Goal: Navigation & Orientation: Find specific page/section

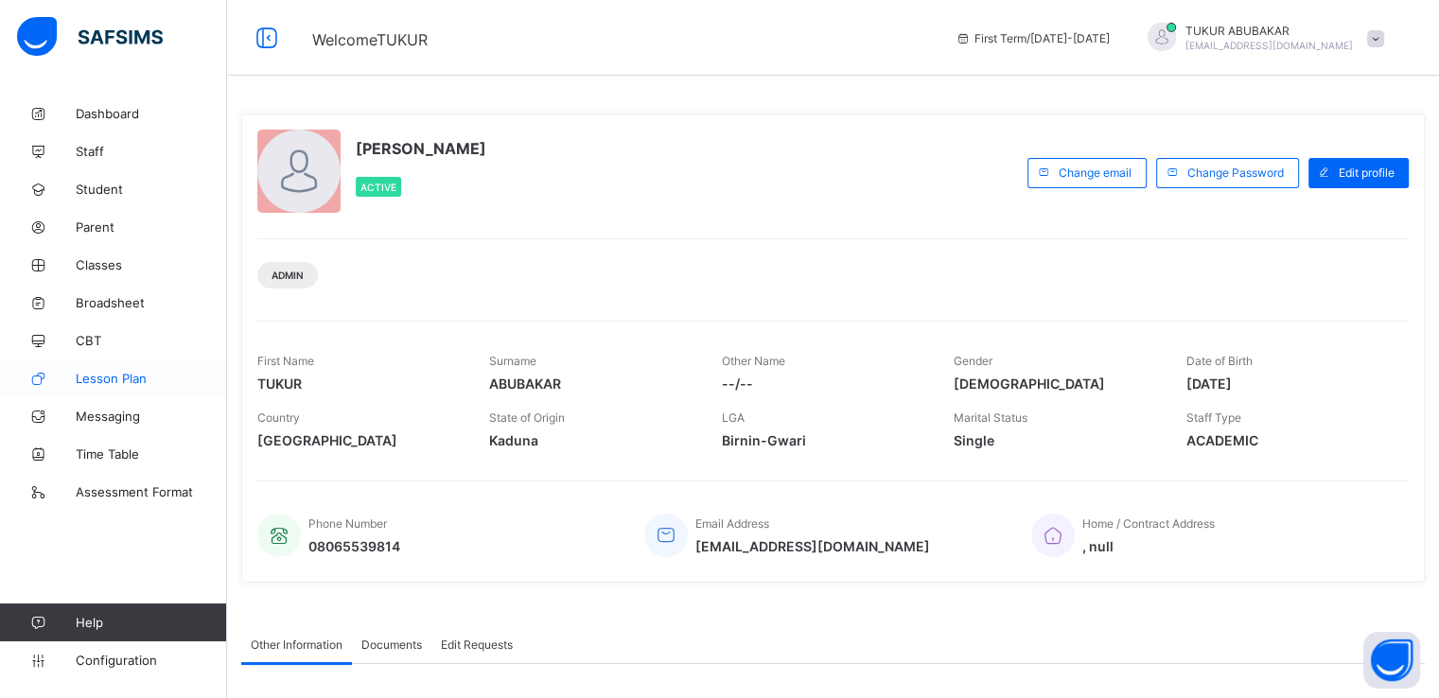
click at [105, 382] on span "Lesson Plan" at bounding box center [151, 378] width 151 height 15
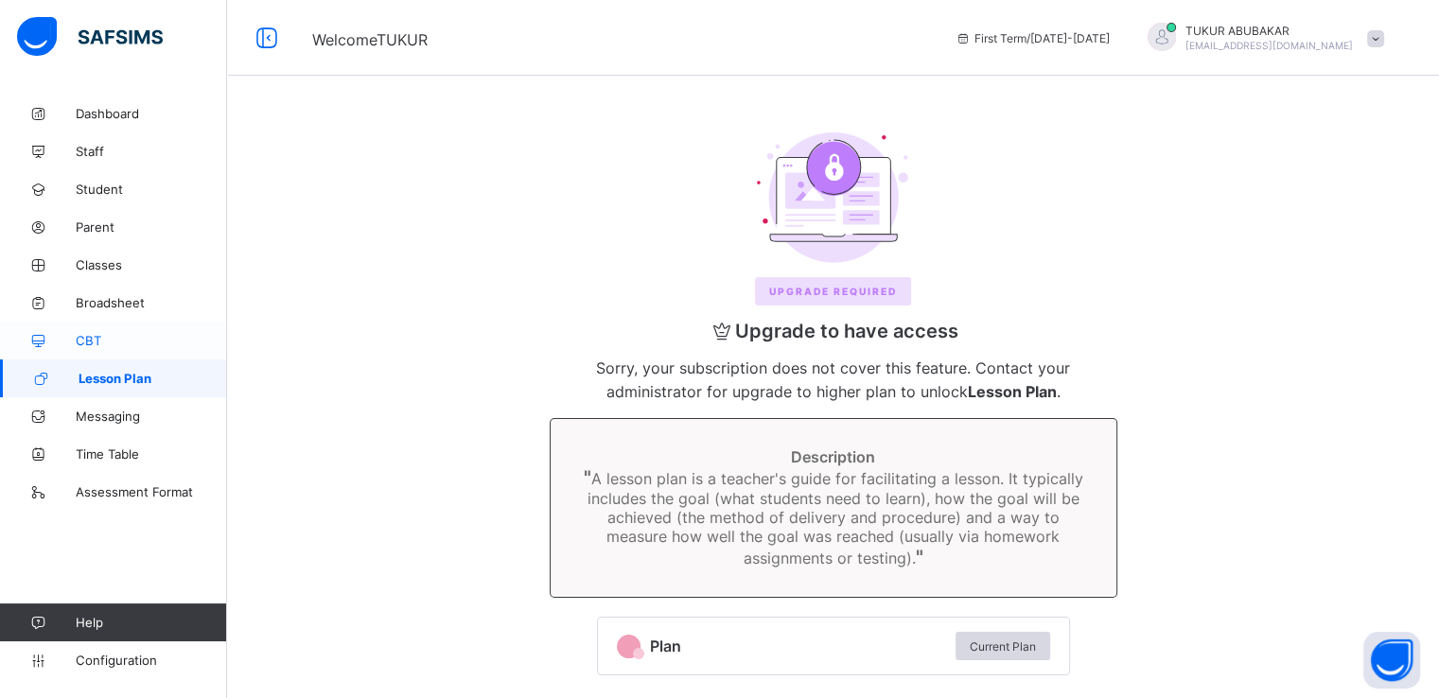
click at [89, 340] on span "CBT" at bounding box center [151, 340] width 151 height 15
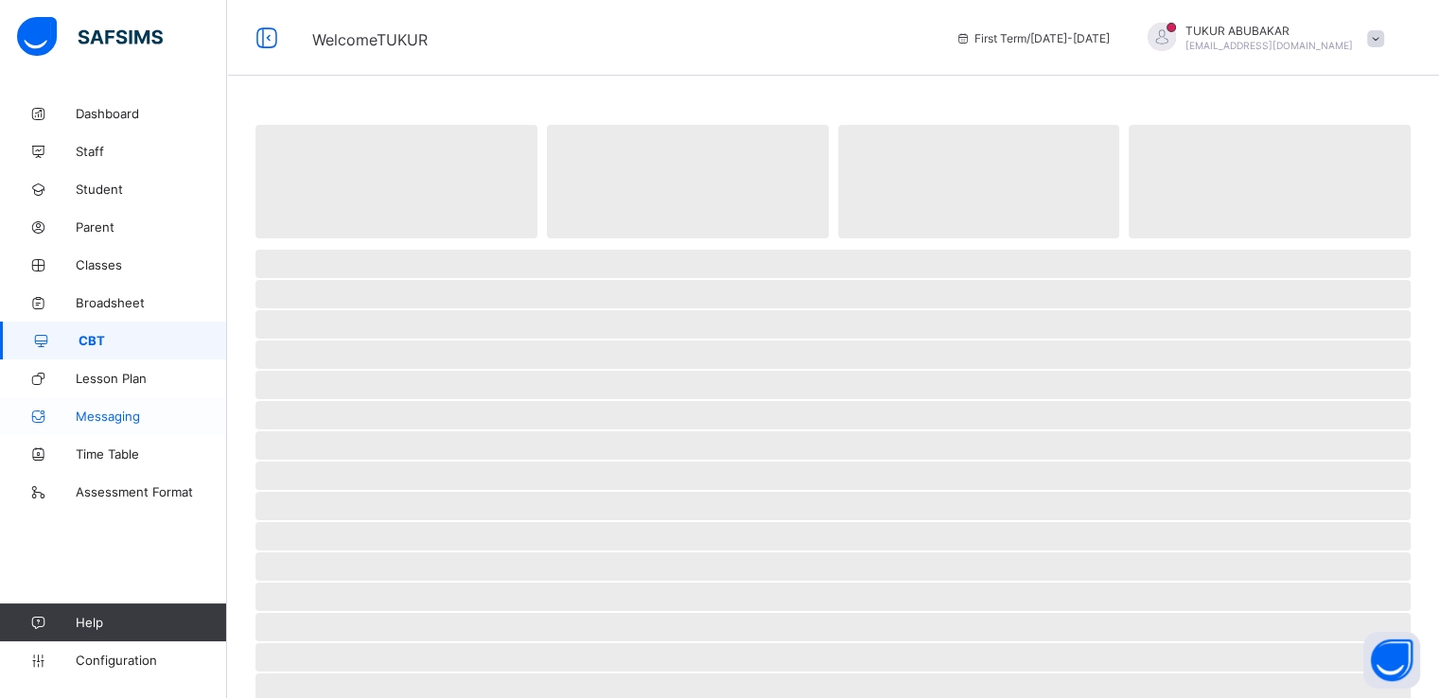
click at [86, 414] on span "Messaging" at bounding box center [151, 416] width 151 height 15
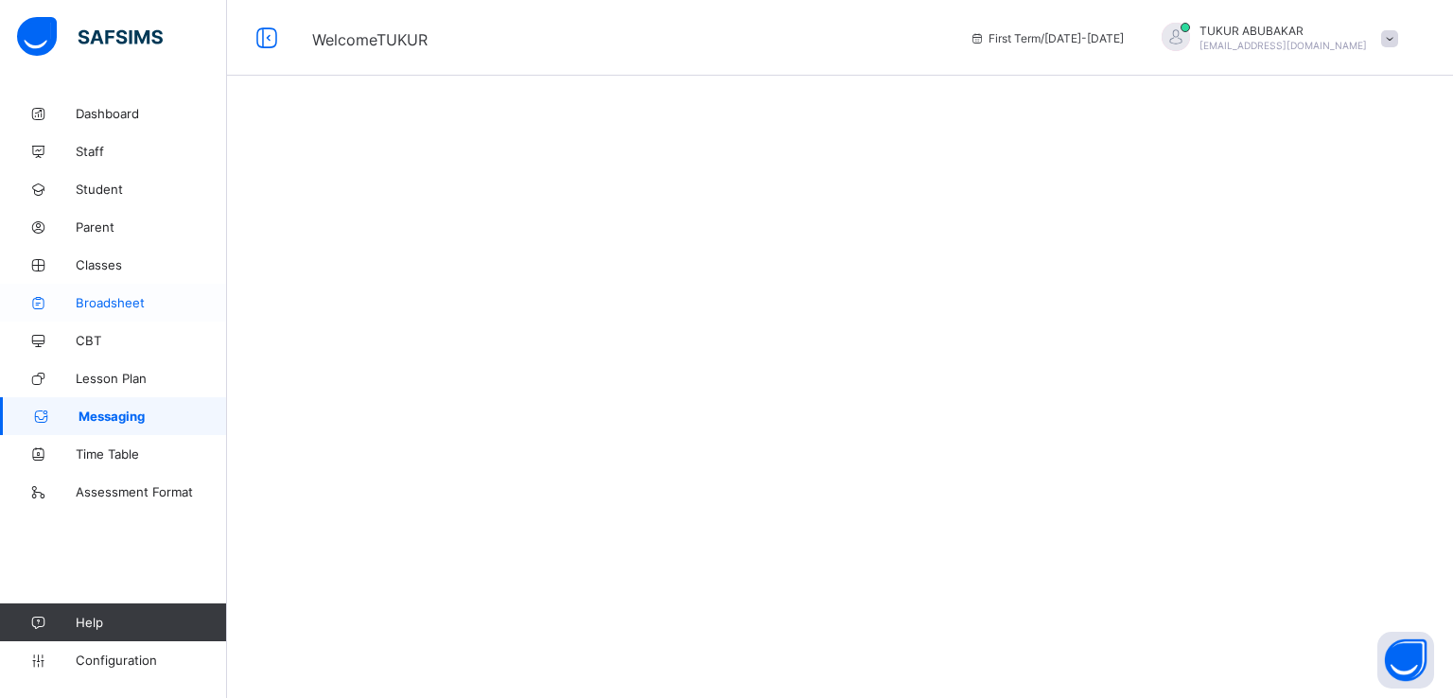
click at [91, 304] on span "Broadsheet" at bounding box center [151, 302] width 151 height 15
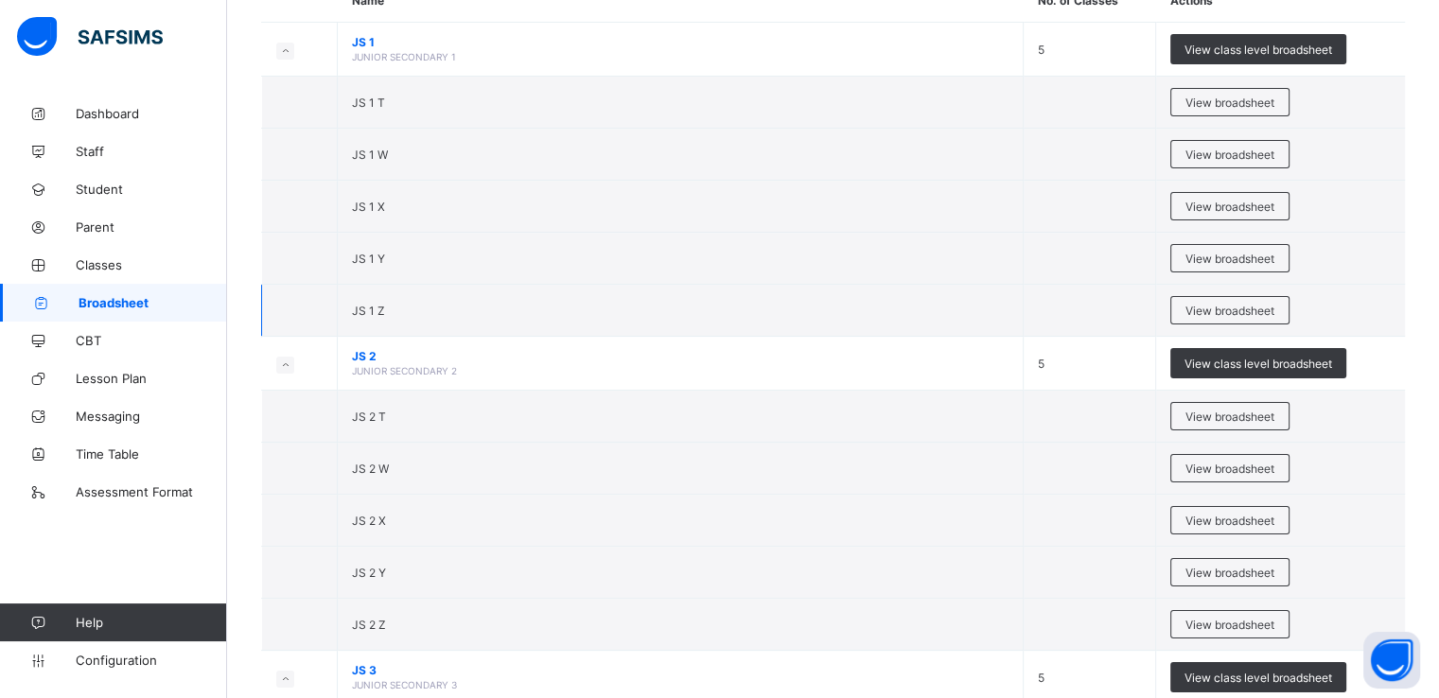
scroll to position [201, 0]
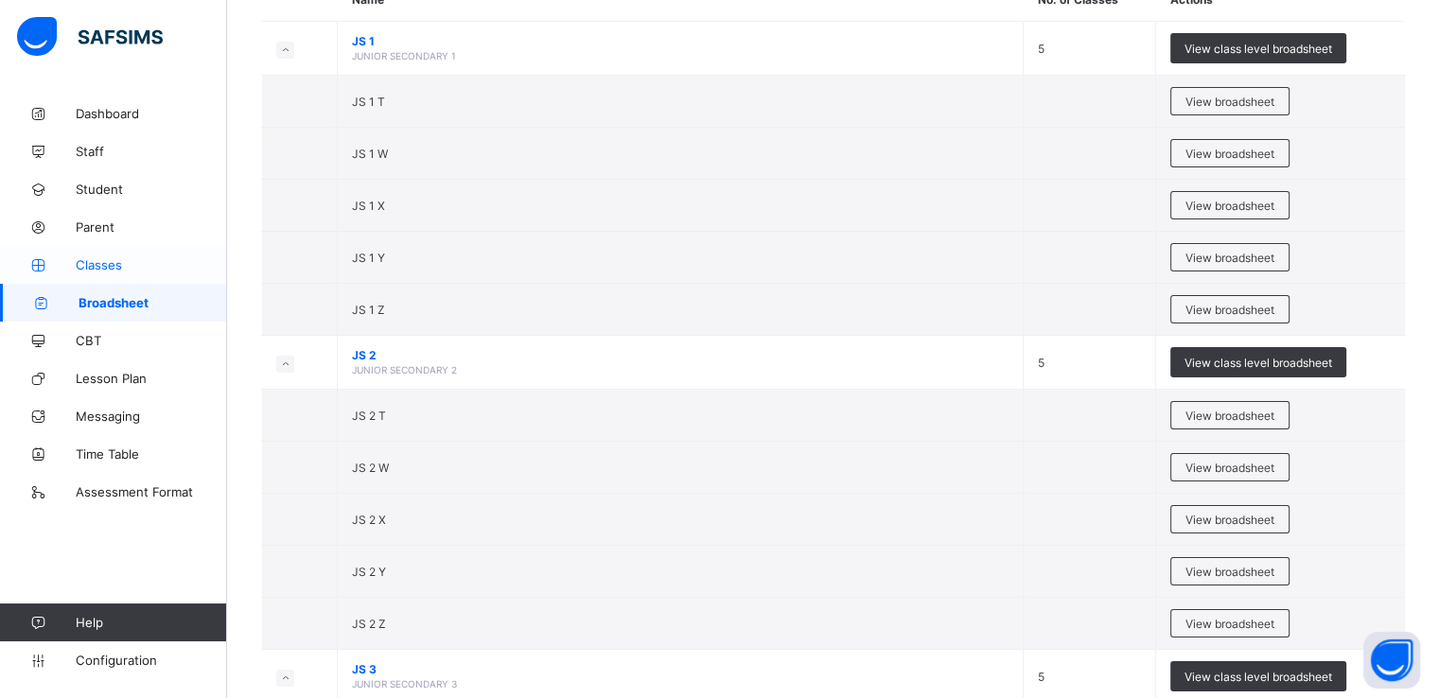
click at [98, 266] on span "Classes" at bounding box center [151, 264] width 151 height 15
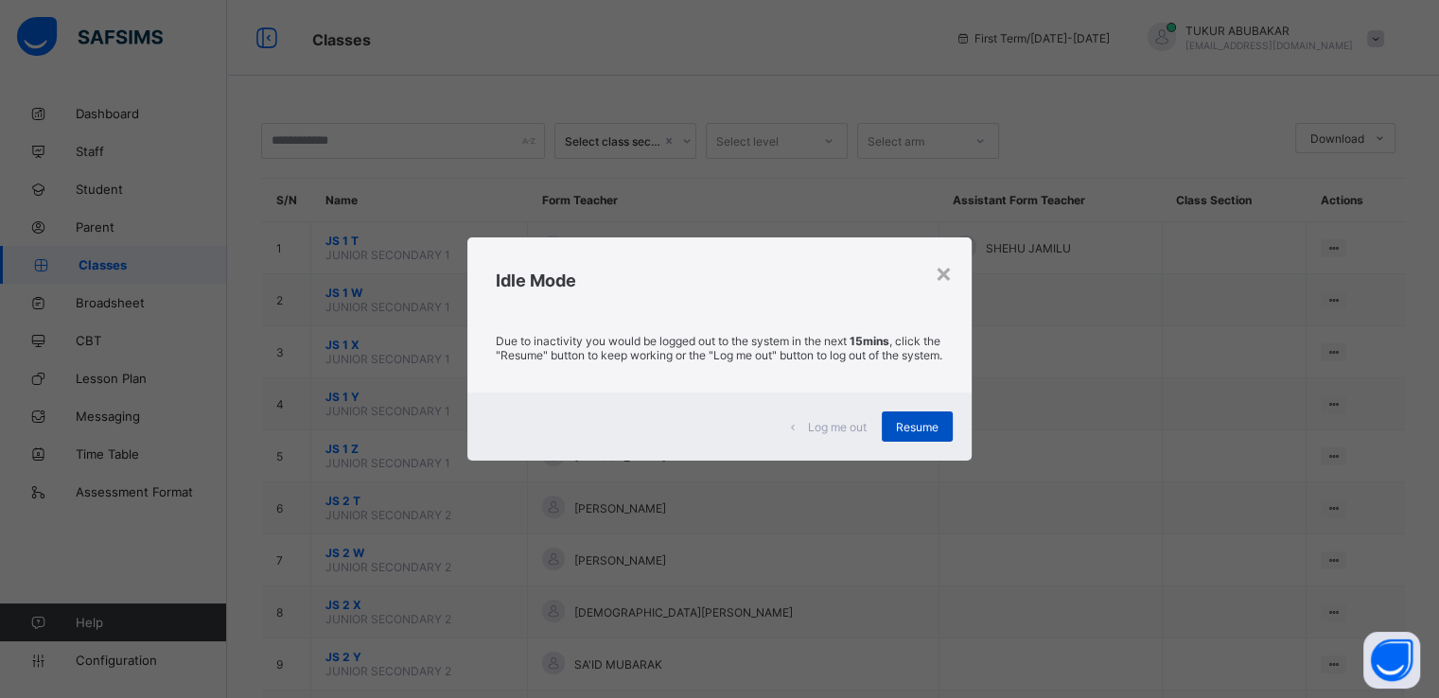
click at [906, 430] on span "Resume" at bounding box center [917, 427] width 43 height 14
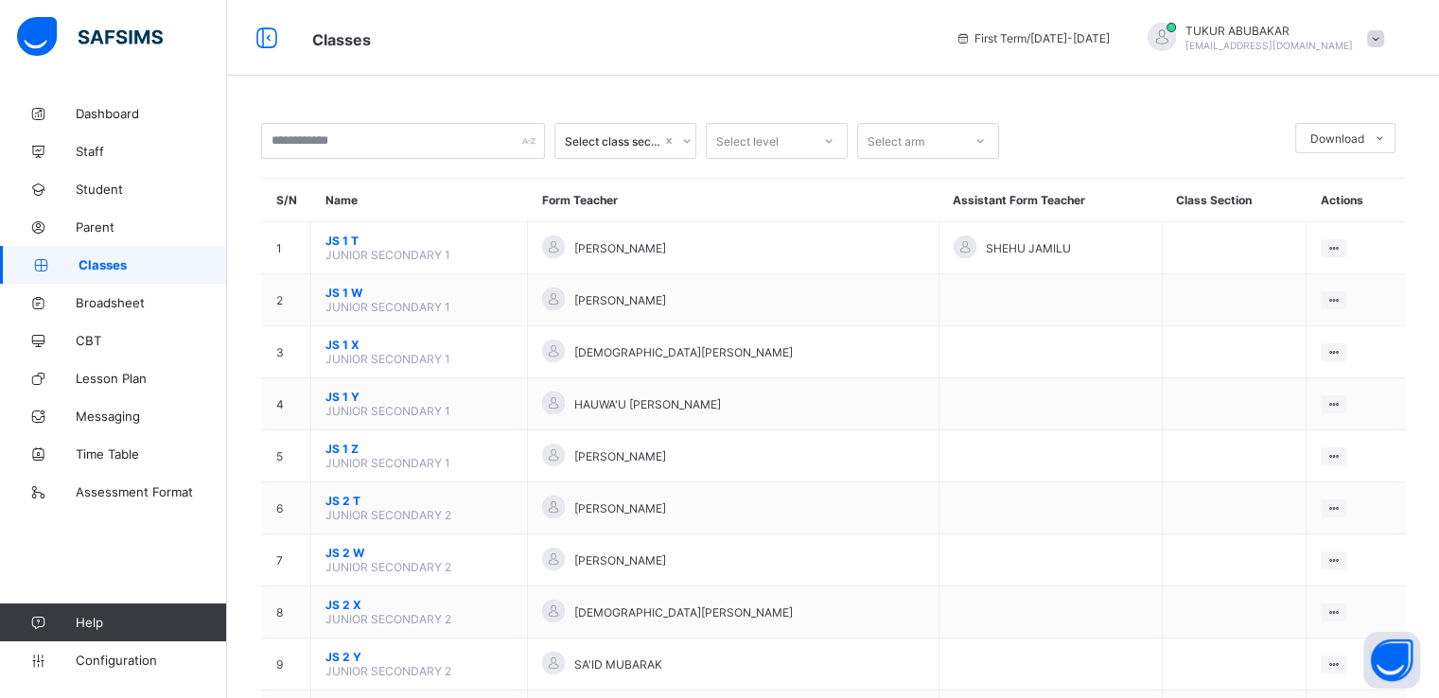
click at [1384, 31] on span at bounding box center [1375, 38] width 17 height 17
click at [1308, 215] on span "Logout" at bounding box center [1322, 218] width 125 height 22
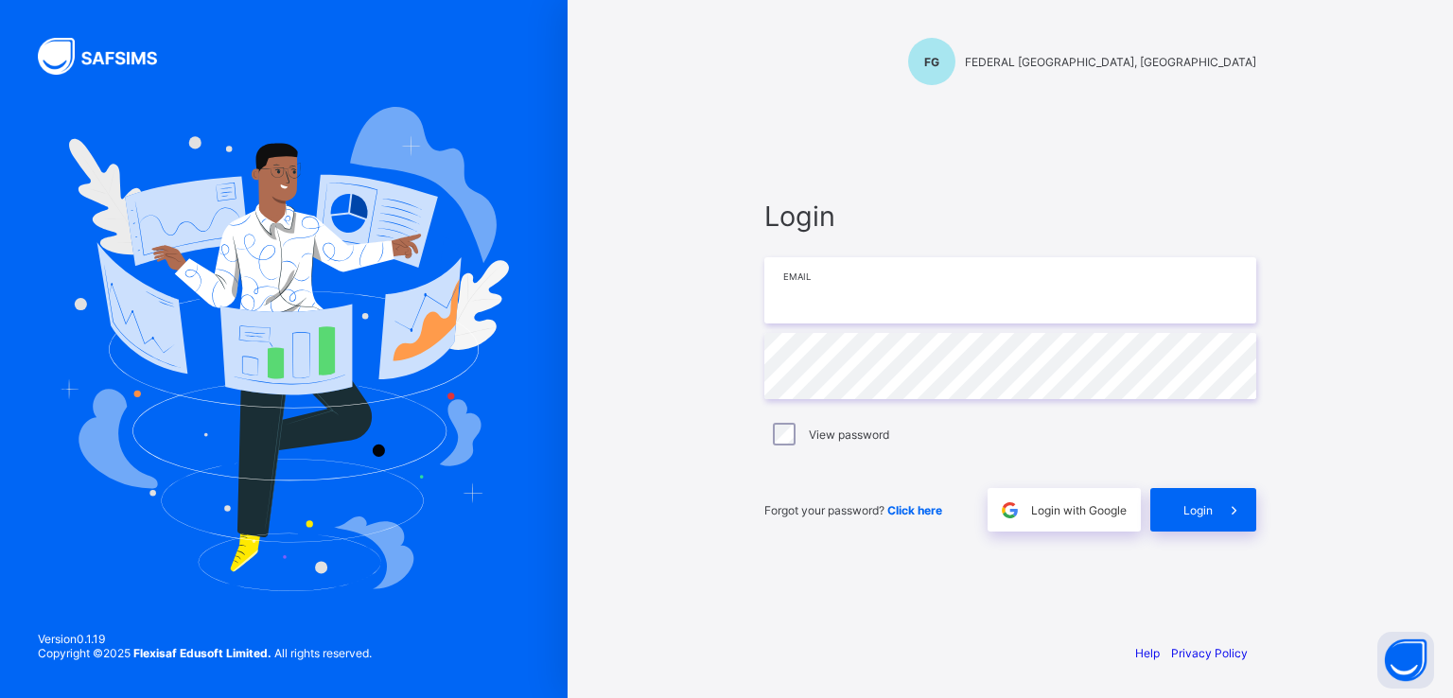
click at [794, 311] on input "email" at bounding box center [1010, 290] width 492 height 66
paste input "**********"
type input "**********"
